Goal: Transaction & Acquisition: Purchase product/service

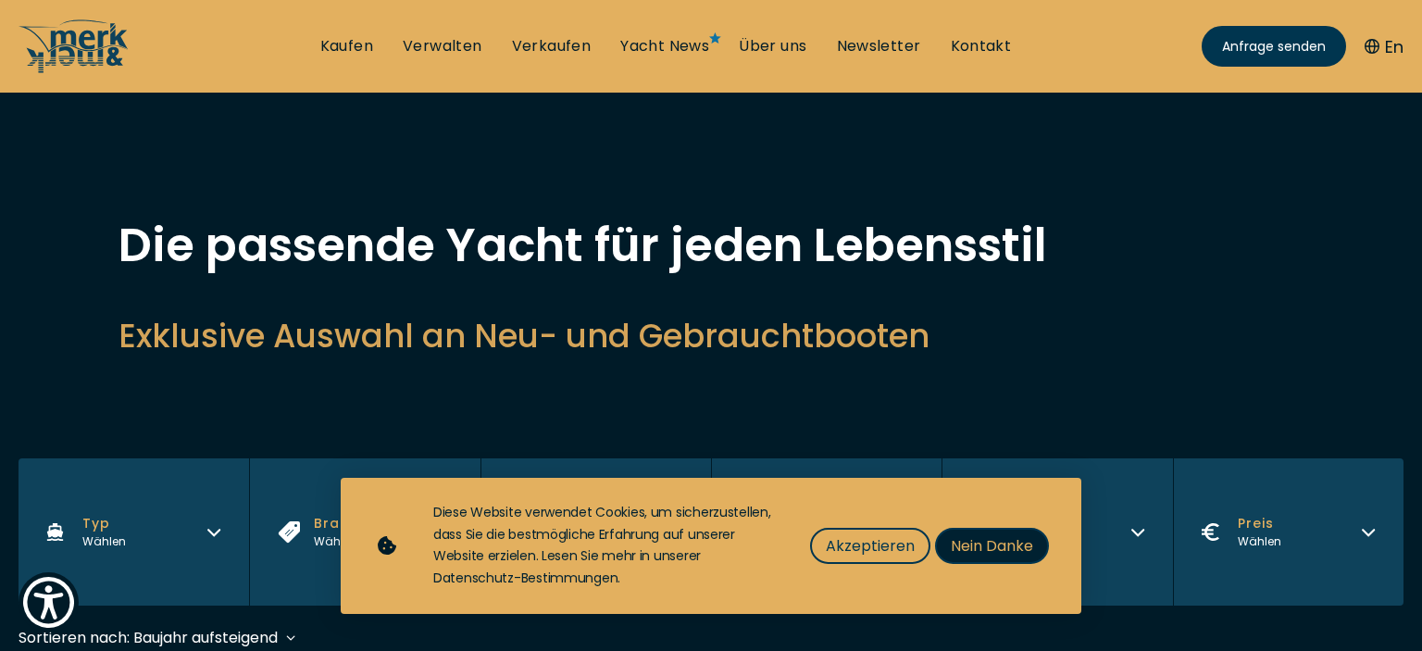
click at [996, 547] on span "Nein Danke" at bounding box center [992, 545] width 82 height 23
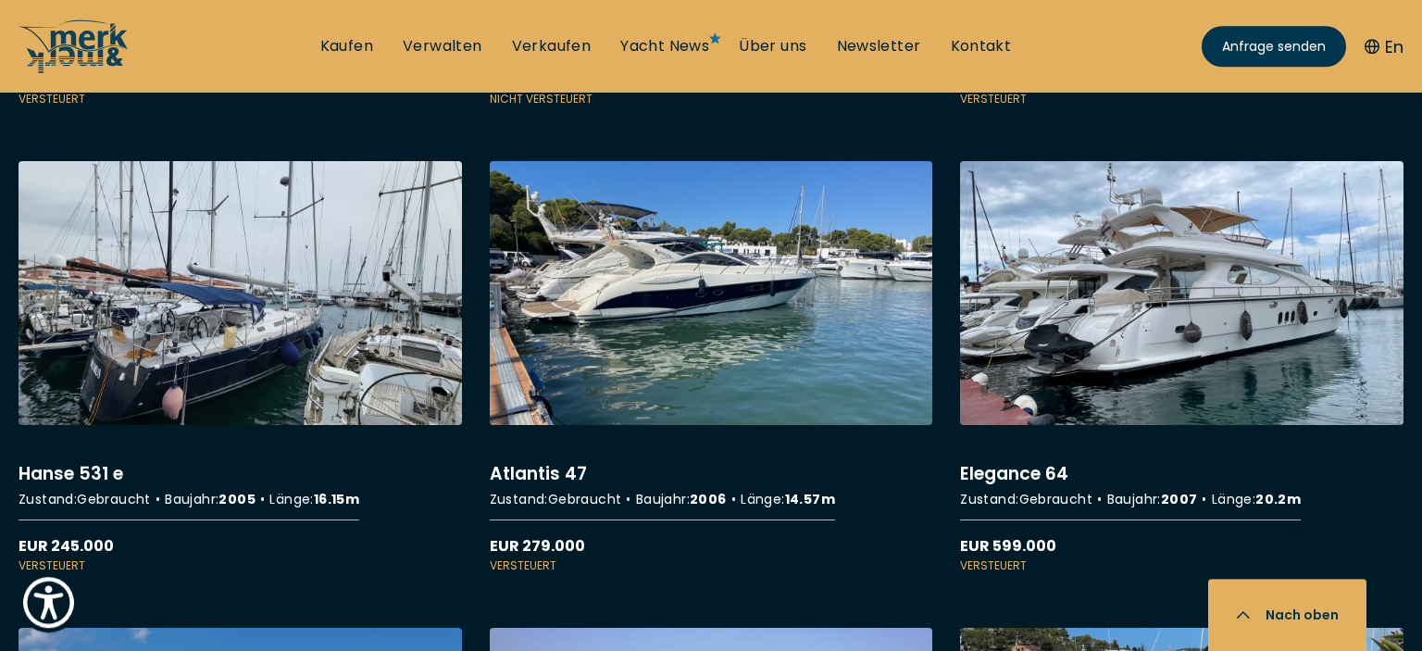
scroll to position [3073, 0]
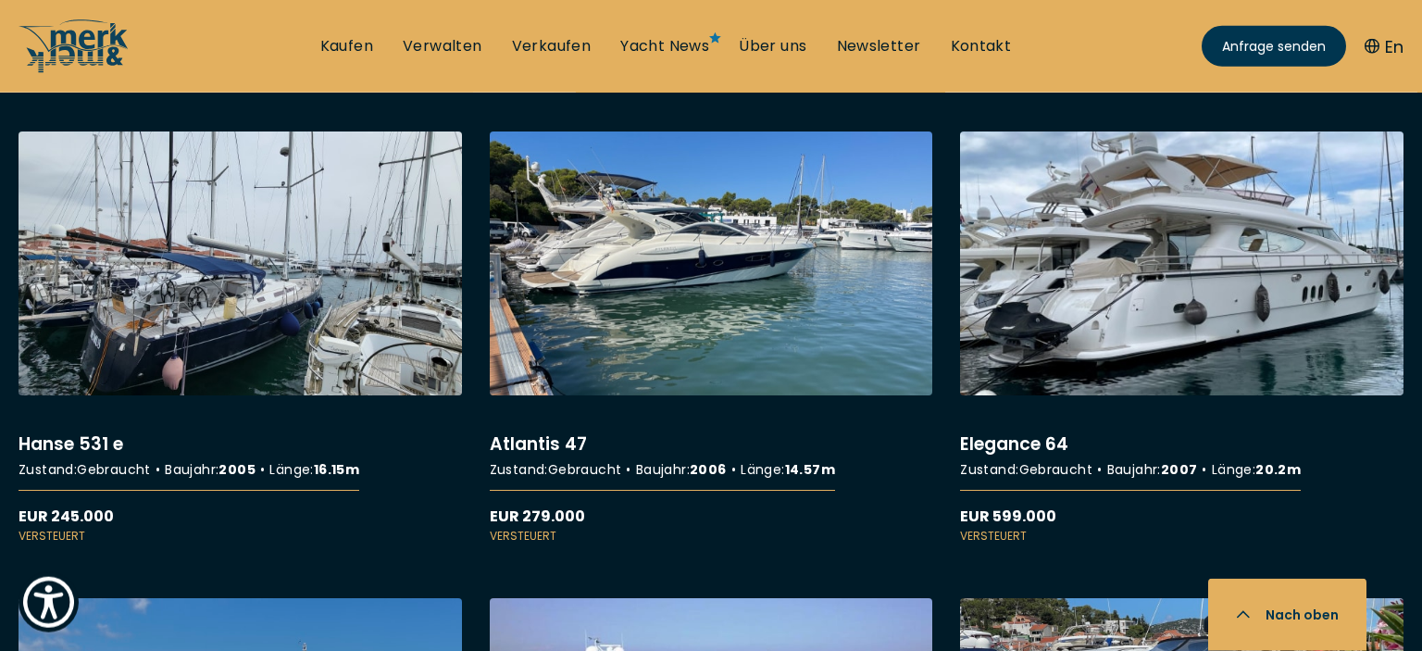
click at [1149, 265] on link "More details about Elegance 64" at bounding box center [1182, 337] width 444 height 412
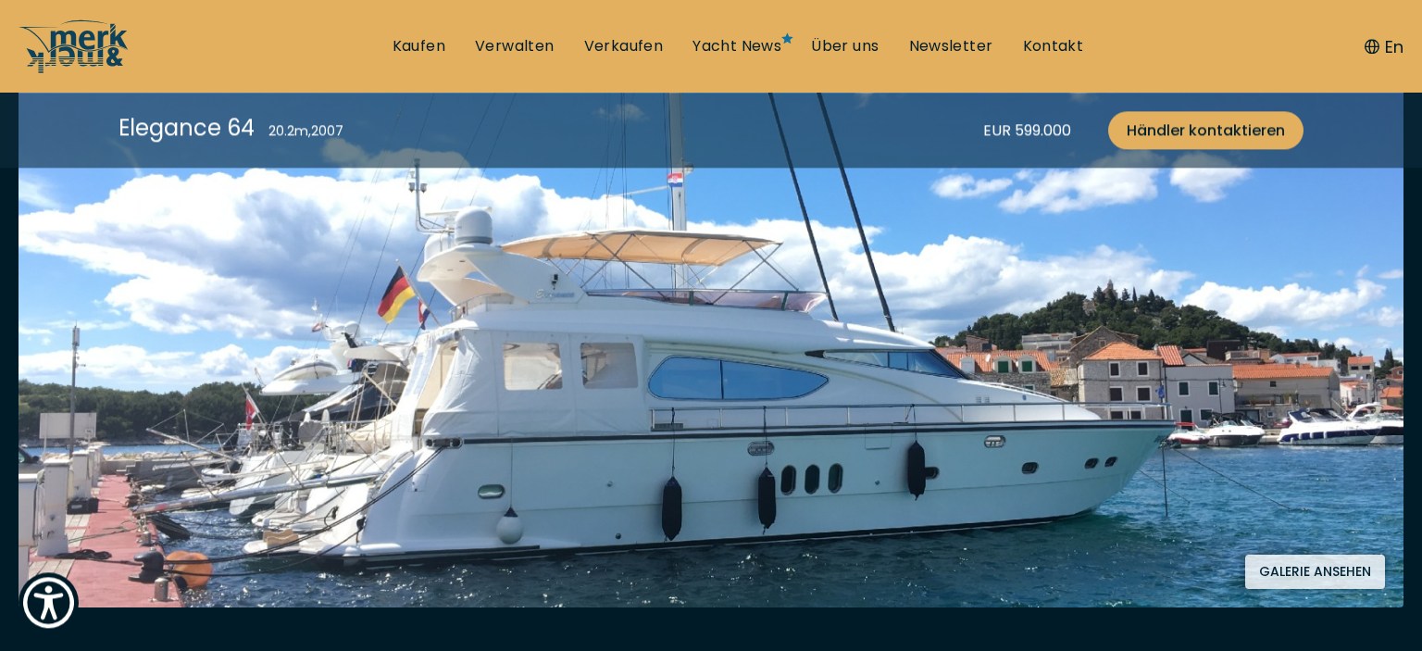
scroll to position [432, 0]
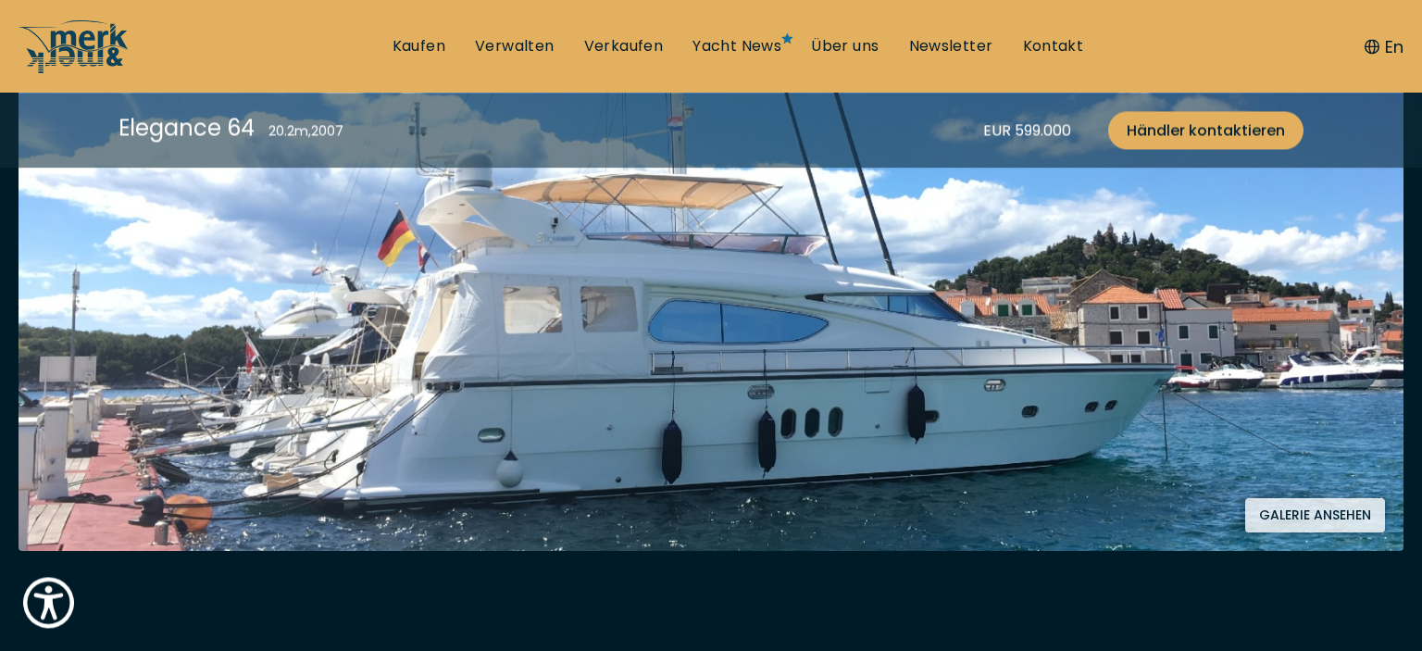
click at [1310, 498] on button "Galerie ansehen" at bounding box center [1315, 515] width 140 height 34
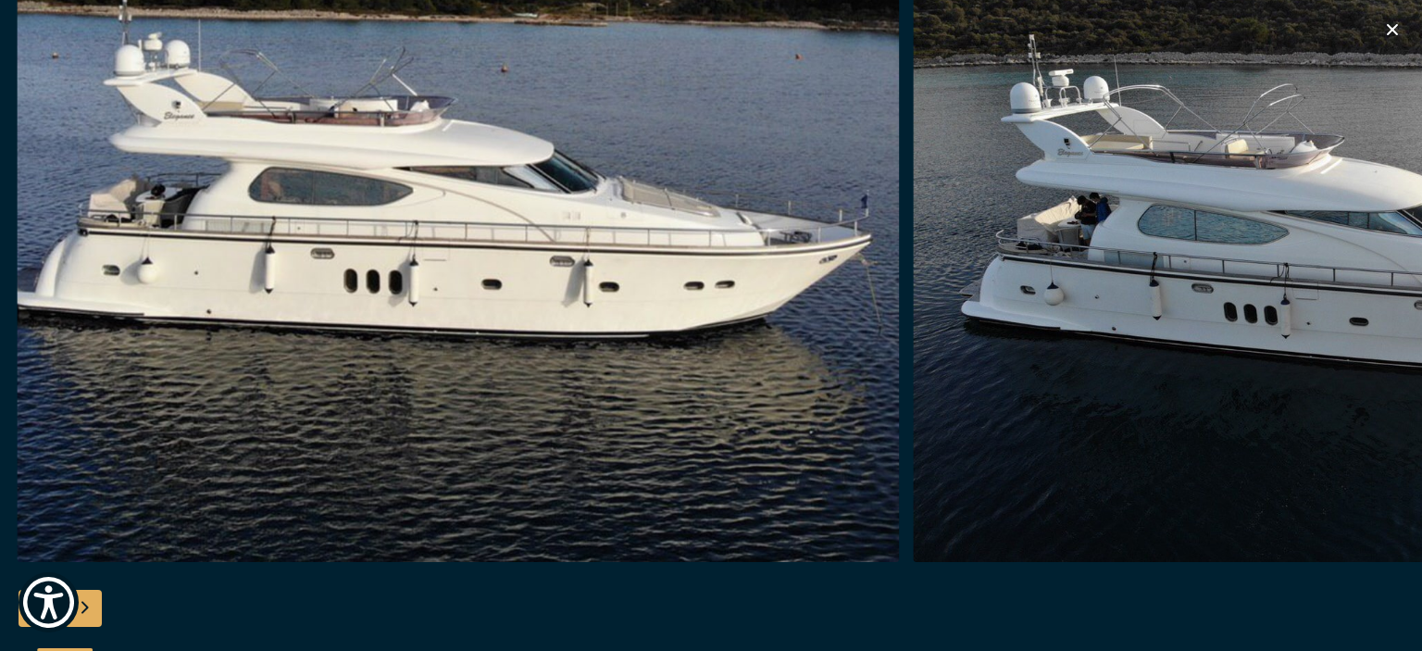
click at [1291, 271] on img "button" at bounding box center [1354, 265] width 882 height 593
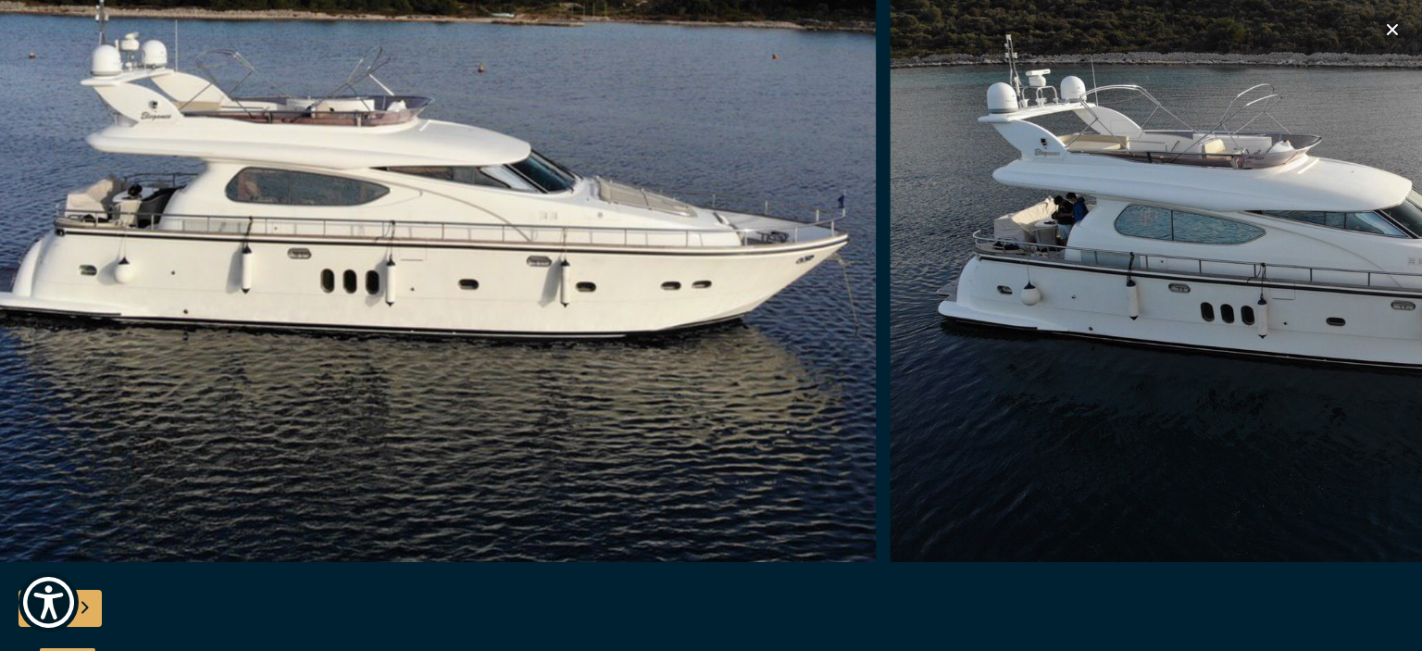
click at [1258, 348] on img "button" at bounding box center [1331, 265] width 882 height 593
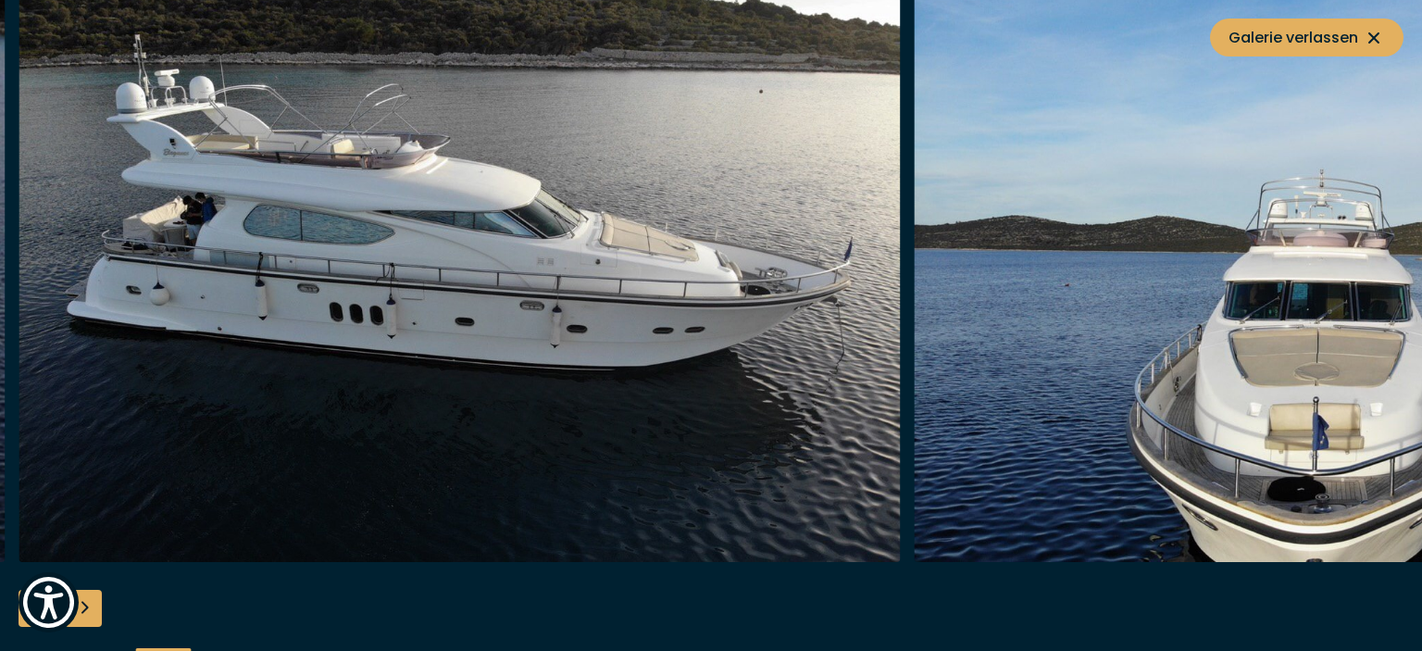
click at [1331, 273] on img "button" at bounding box center [1356, 265] width 882 height 593
click at [920, 517] on img "button" at bounding box center [1355, 265] width 882 height 593
click at [846, 484] on img "button" at bounding box center [459, 265] width 882 height 593
click at [1368, 24] on button "Galerie verlassen" at bounding box center [1307, 38] width 194 height 38
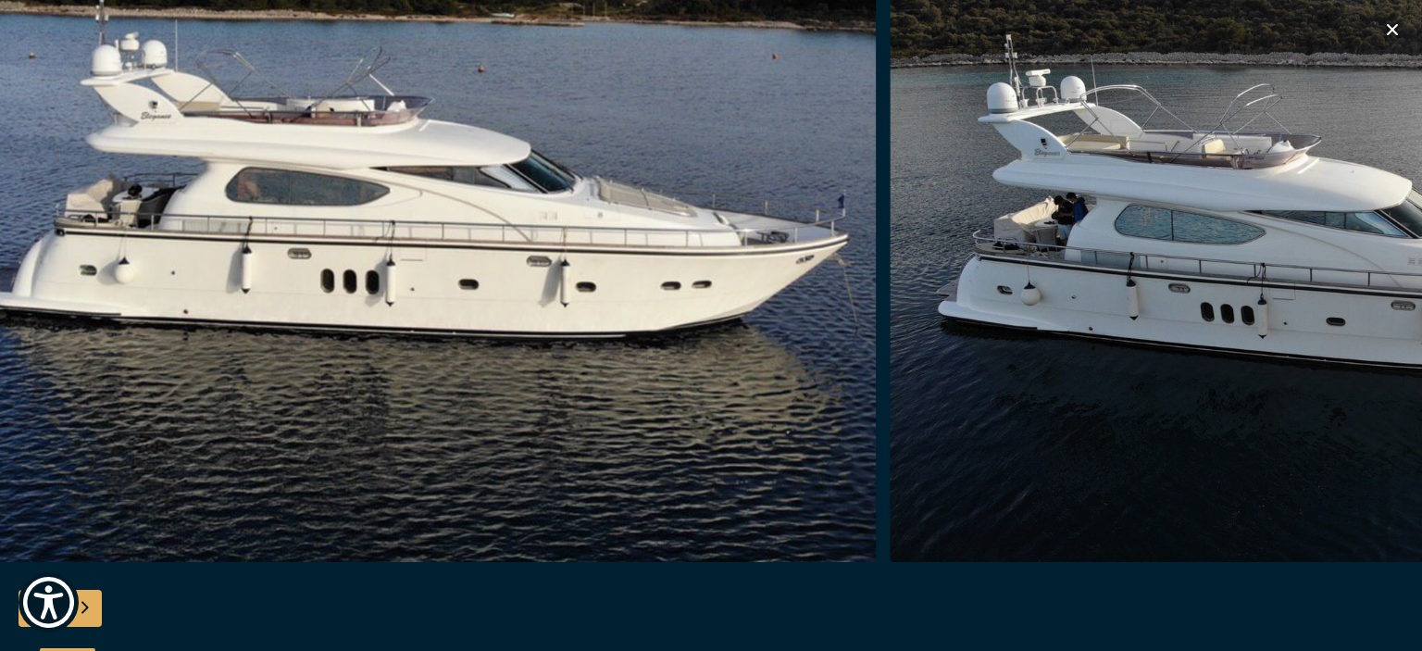
click at [1395, 31] on icon "button" at bounding box center [1392, 29] width 11 height 11
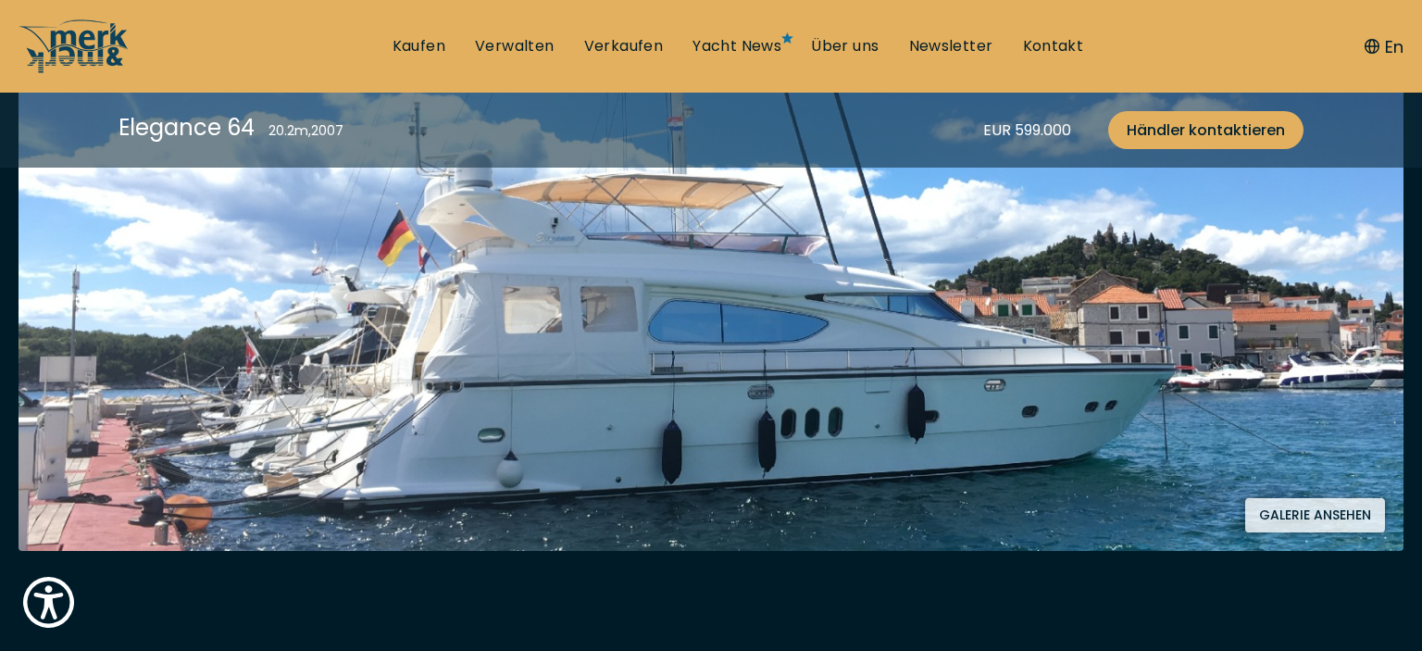
click at [1395, 31] on div "En" at bounding box center [1374, 47] width 57 height 56
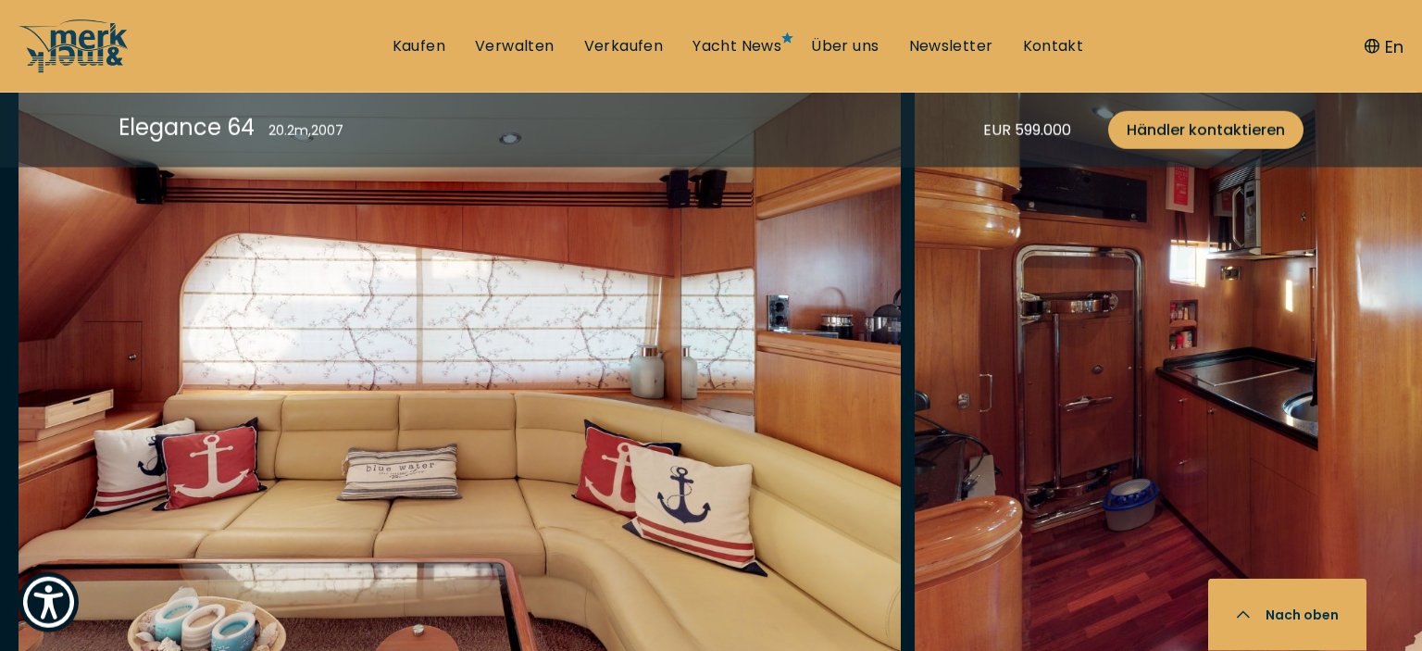
scroll to position [3105, 0]
